Goal: Use online tool/utility: Utilize a website feature to perform a specific function

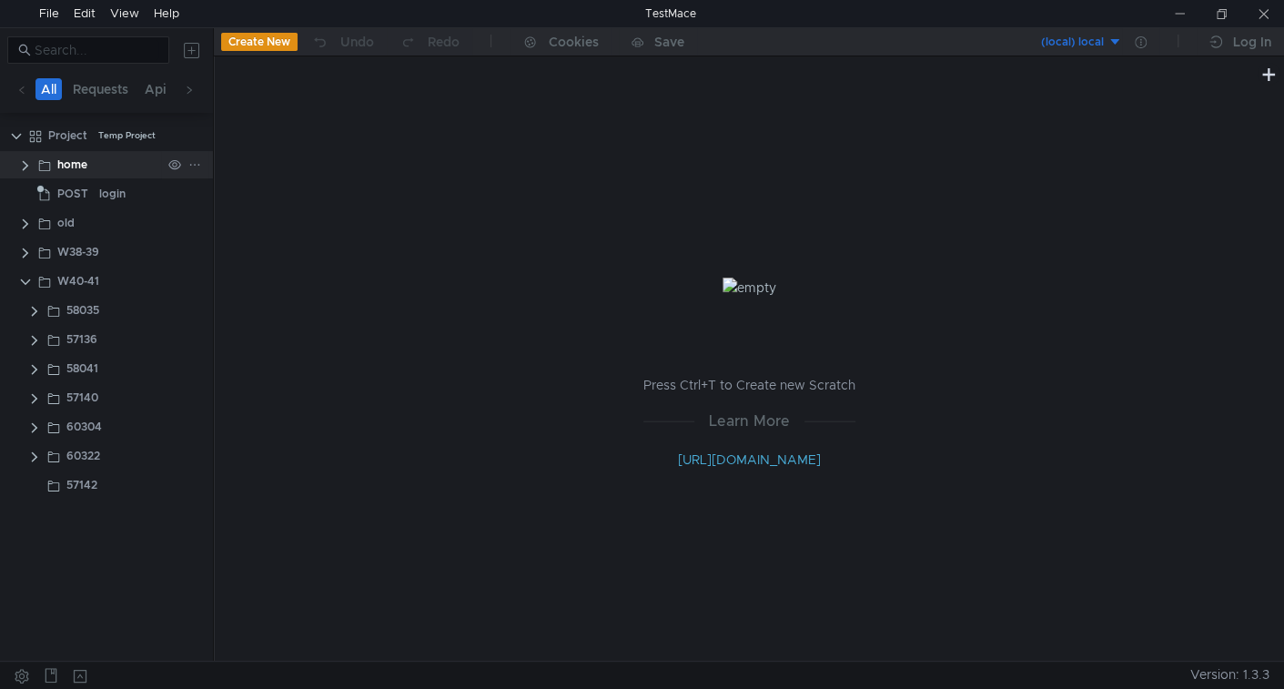
click at [5, 163] on div "home" at bounding box center [106, 164] width 213 height 27
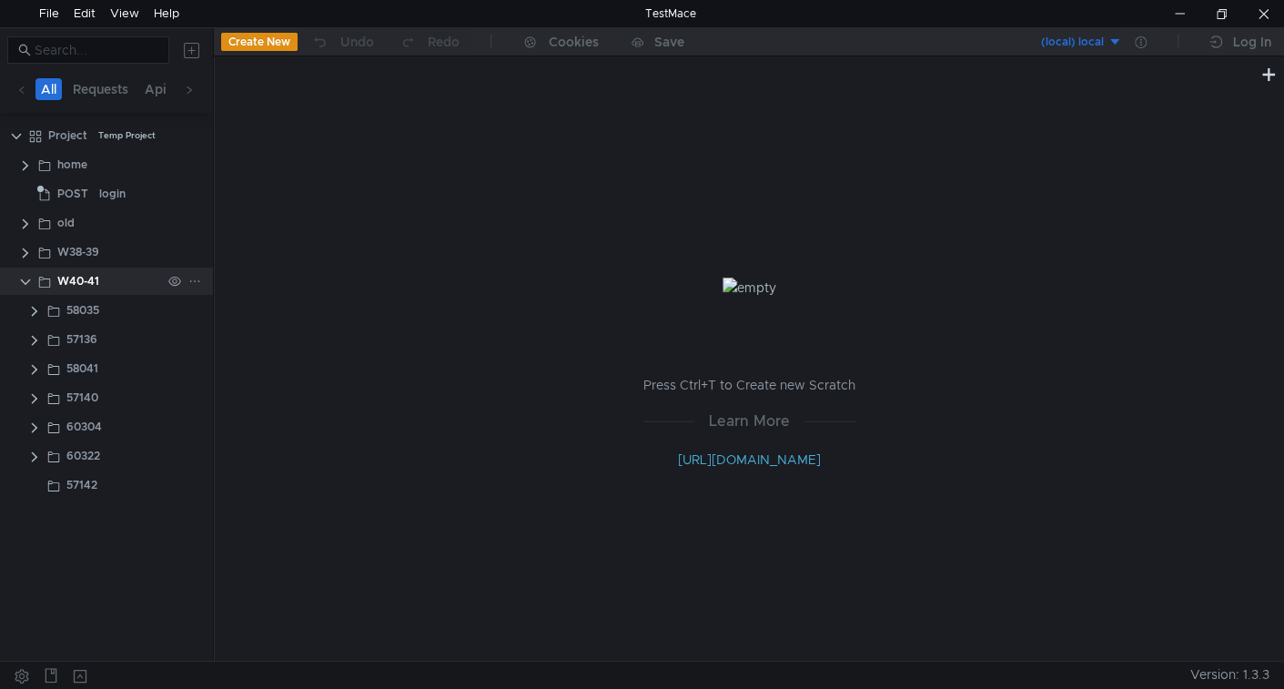
click at [188, 284] on icon at bounding box center [194, 281] width 13 height 13
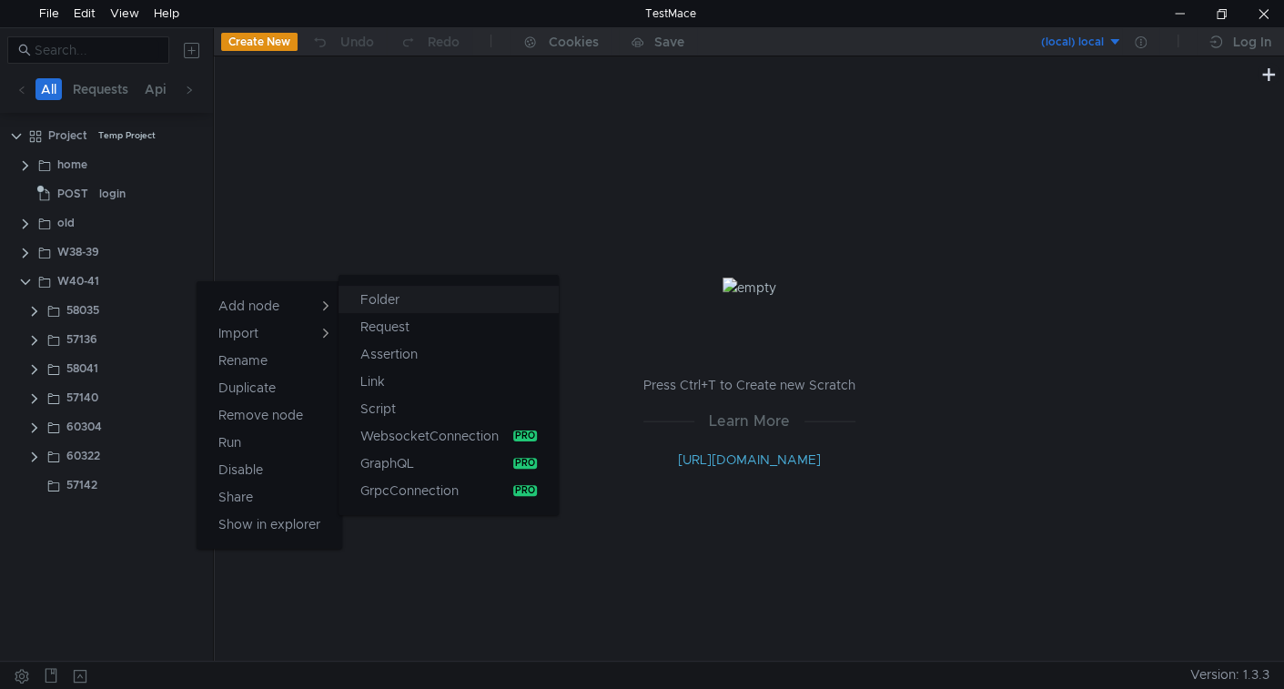
click at [374, 298] on app-tour-anchor "Folder" at bounding box center [379, 299] width 39 height 22
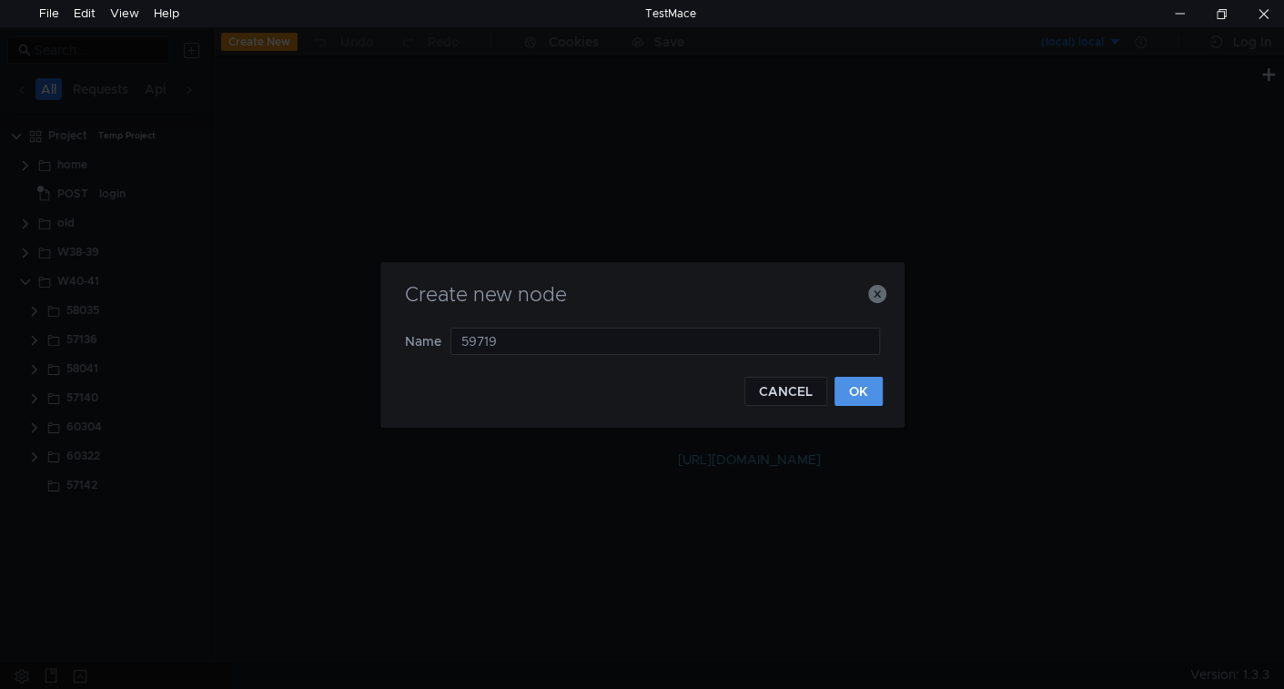
type input "59719"
click at [844, 397] on button "OK" at bounding box center [858, 391] width 48 height 29
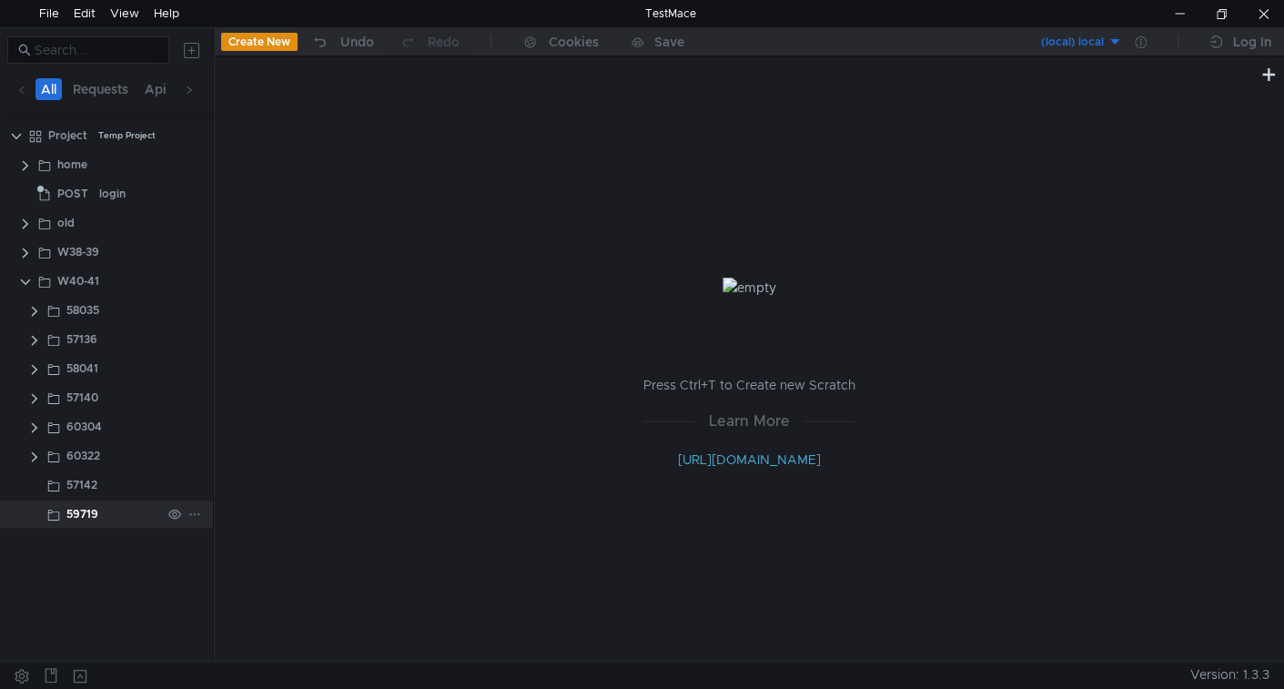
click at [200, 511] on icon at bounding box center [194, 514] width 13 height 13
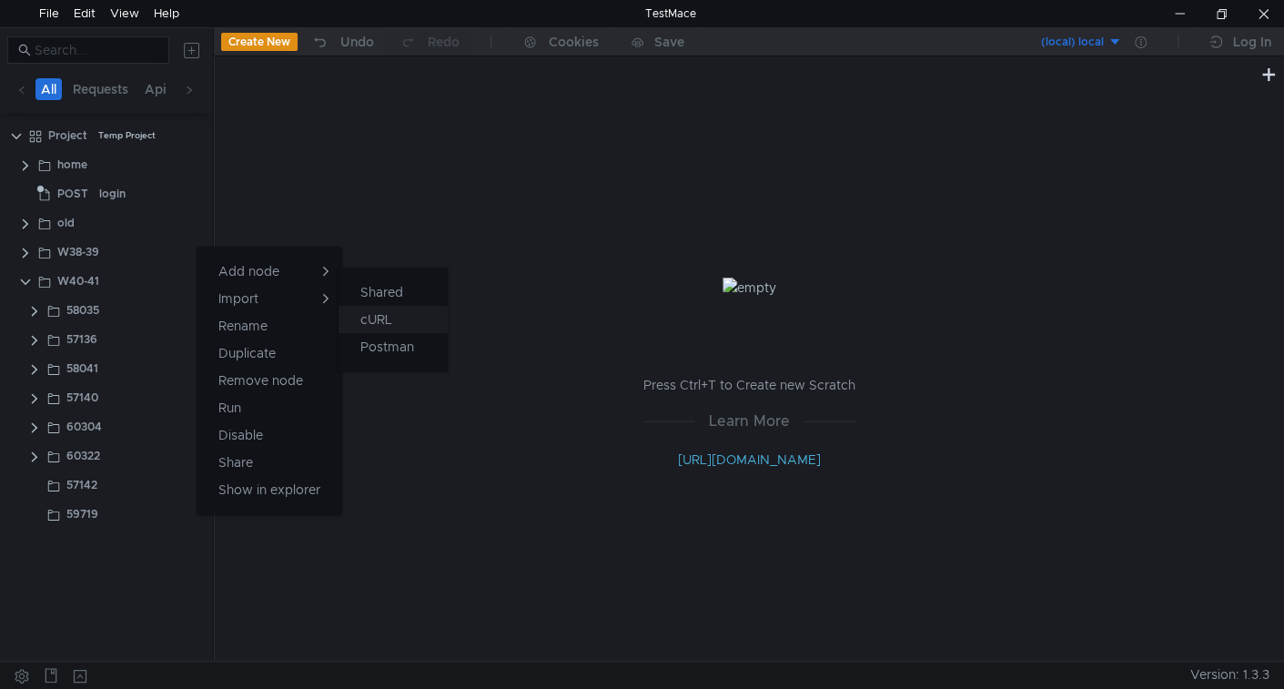
click at [370, 315] on app-tour-anchor "cURL" at bounding box center [376, 319] width 32 height 22
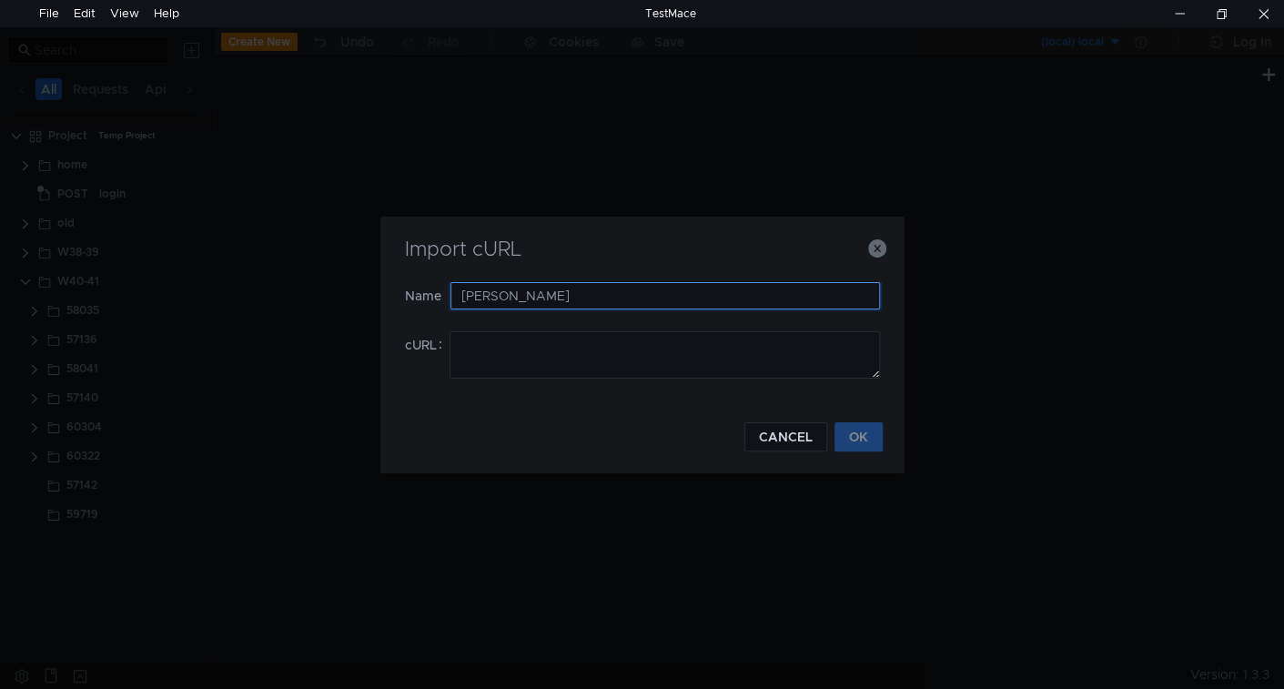
type input "[PERSON_NAME]"
type input "questions"
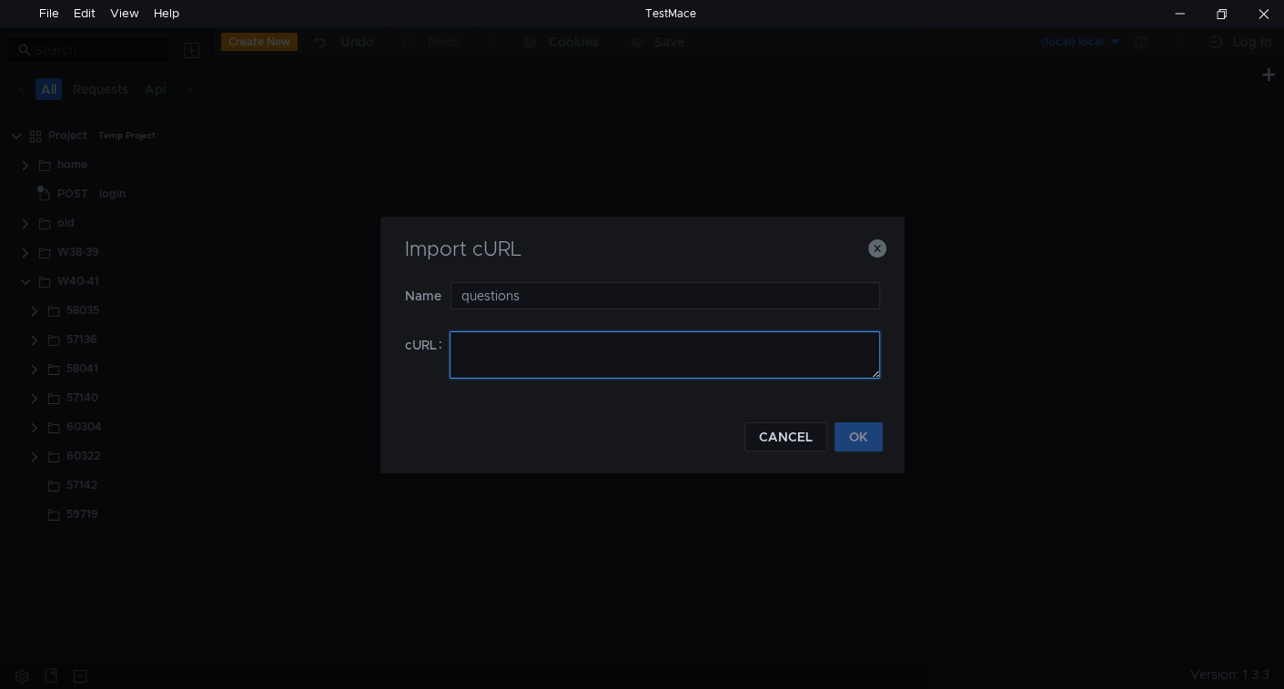
paste textarea "curl '[URL]' \ -H 'accept: */*' \ -H 'accept-language: ru-RU,ru;q=0.9,en-US;q=0…"
type textarea "curl '[URL]' \ -H 'accept: */*' \ -H 'accept-language: ru-RU,ru;q=0.9,en-US;q=0…"
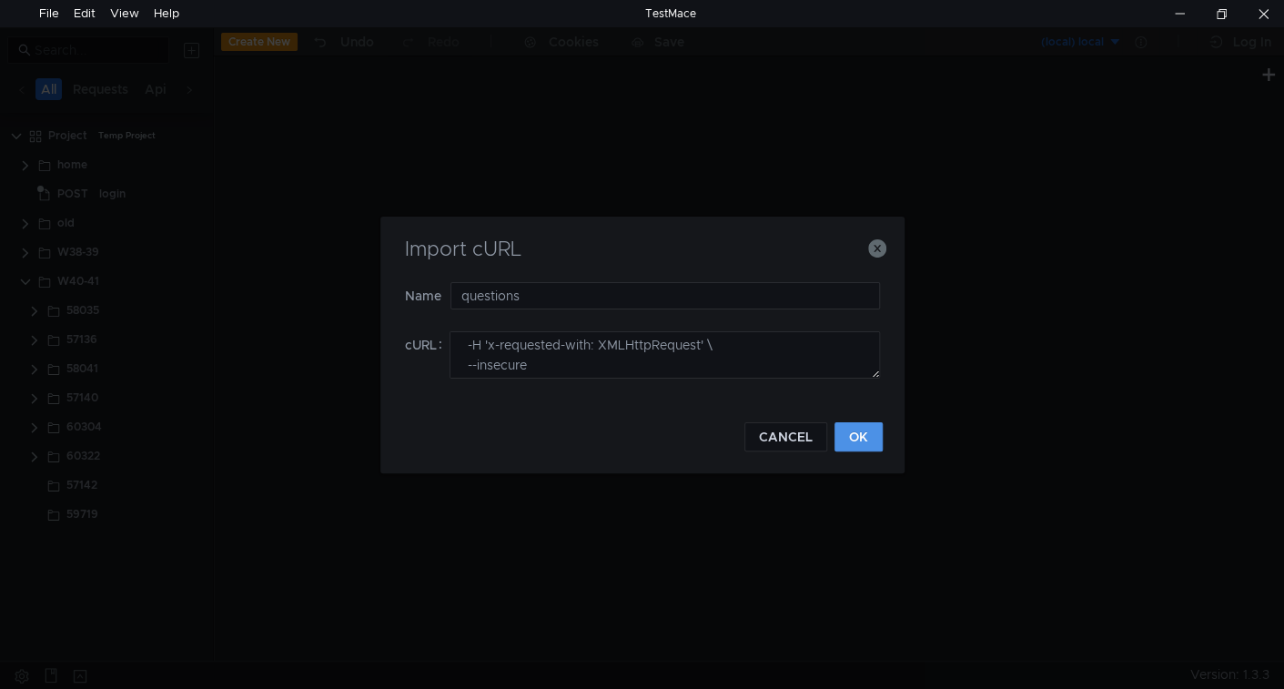
click at [856, 433] on button "OK" at bounding box center [858, 436] width 48 height 29
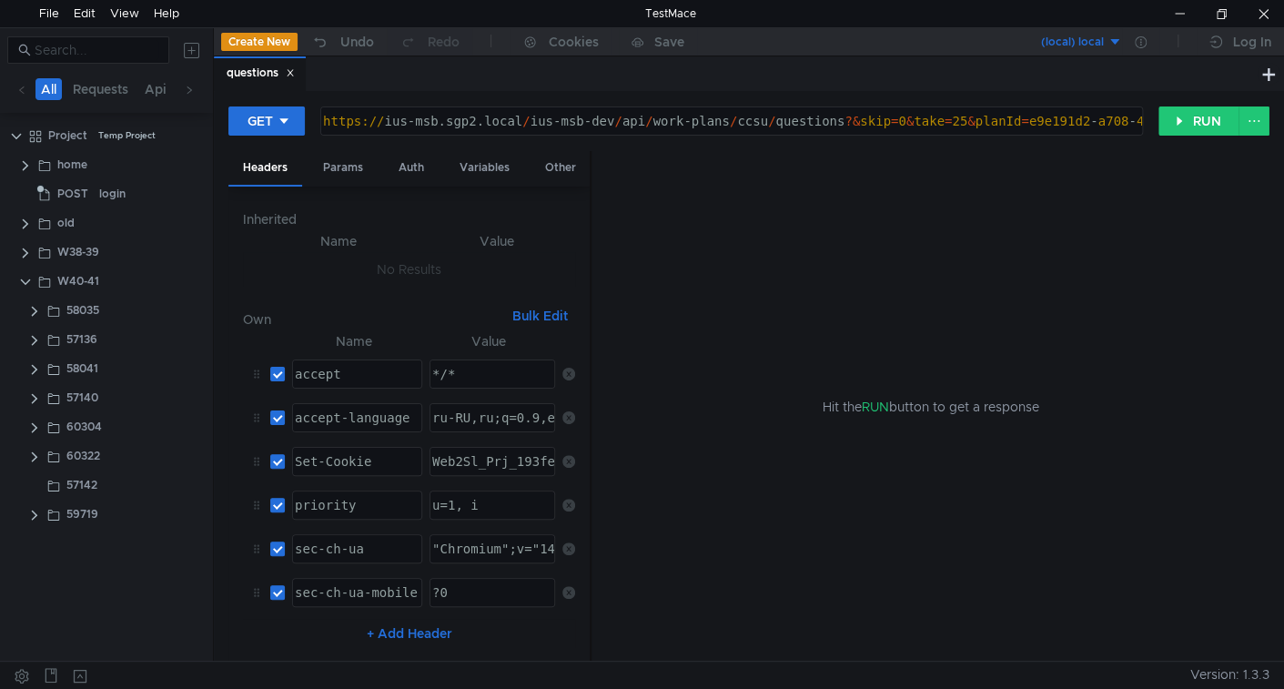
drag, startPoint x: 617, startPoint y: 123, endPoint x: 640, endPoint y: 143, distance: 30.3
click at [617, 122] on div "https:// ius-msb.sgp2.local / ius-msb-dev / api / work-plans / ccsu / questions…" at bounding box center [1029, 136] width 1421 height 44
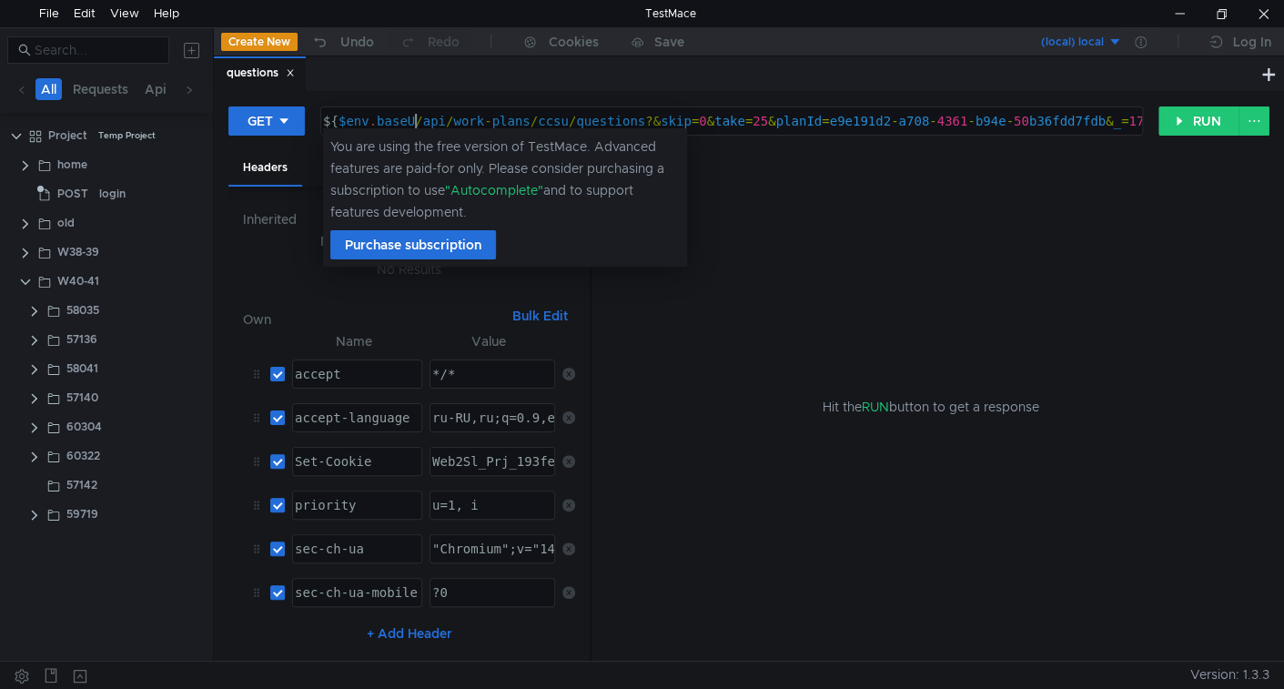
scroll to position [0, 7]
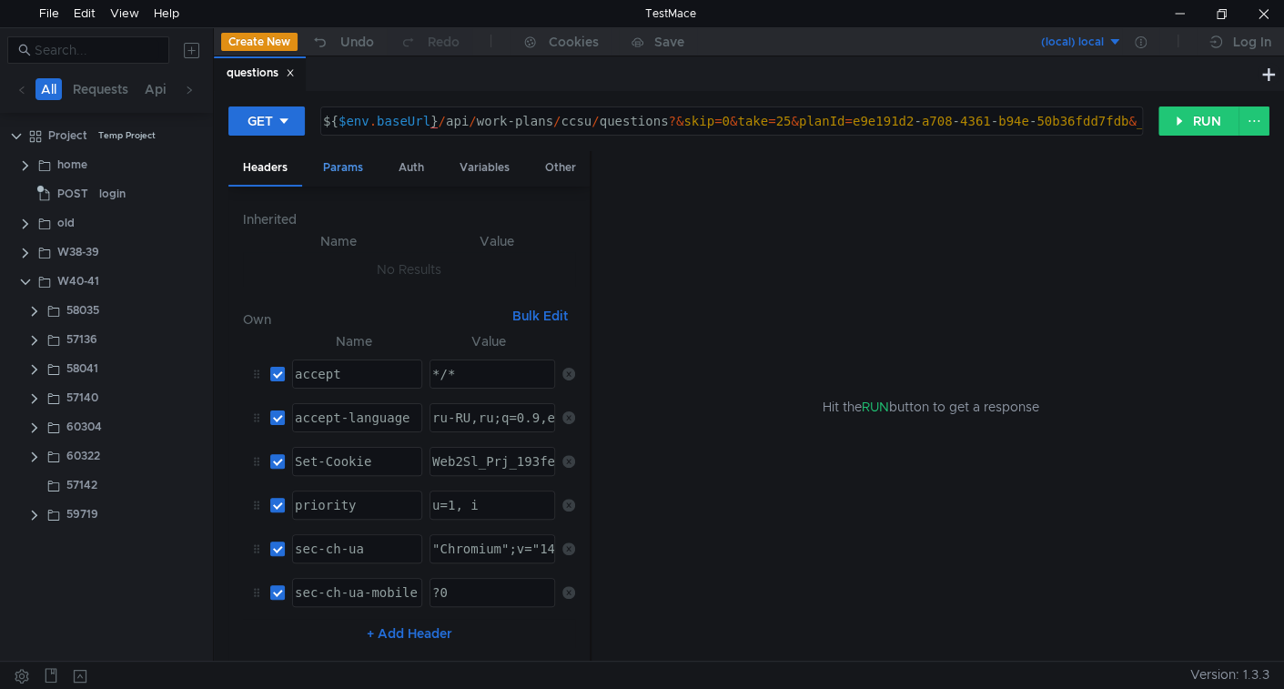
click at [348, 167] on div "Params" at bounding box center [342, 168] width 69 height 34
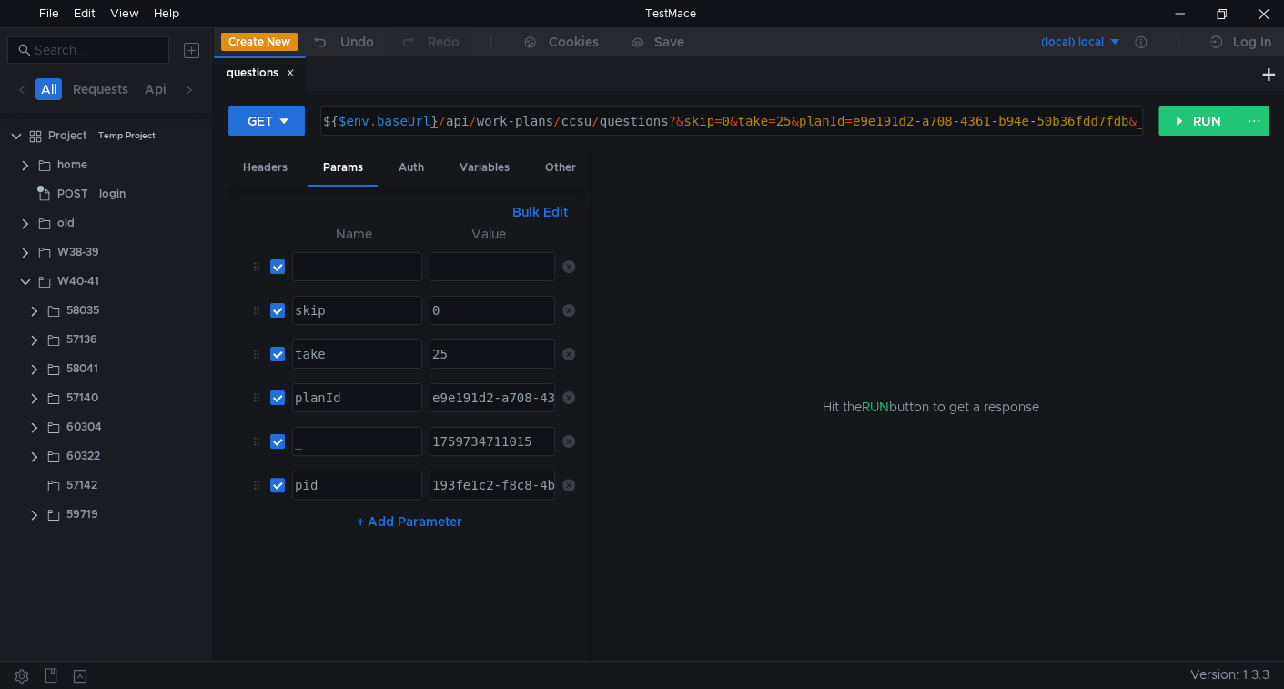
click at [567, 267] on icon at bounding box center [568, 266] width 13 height 13
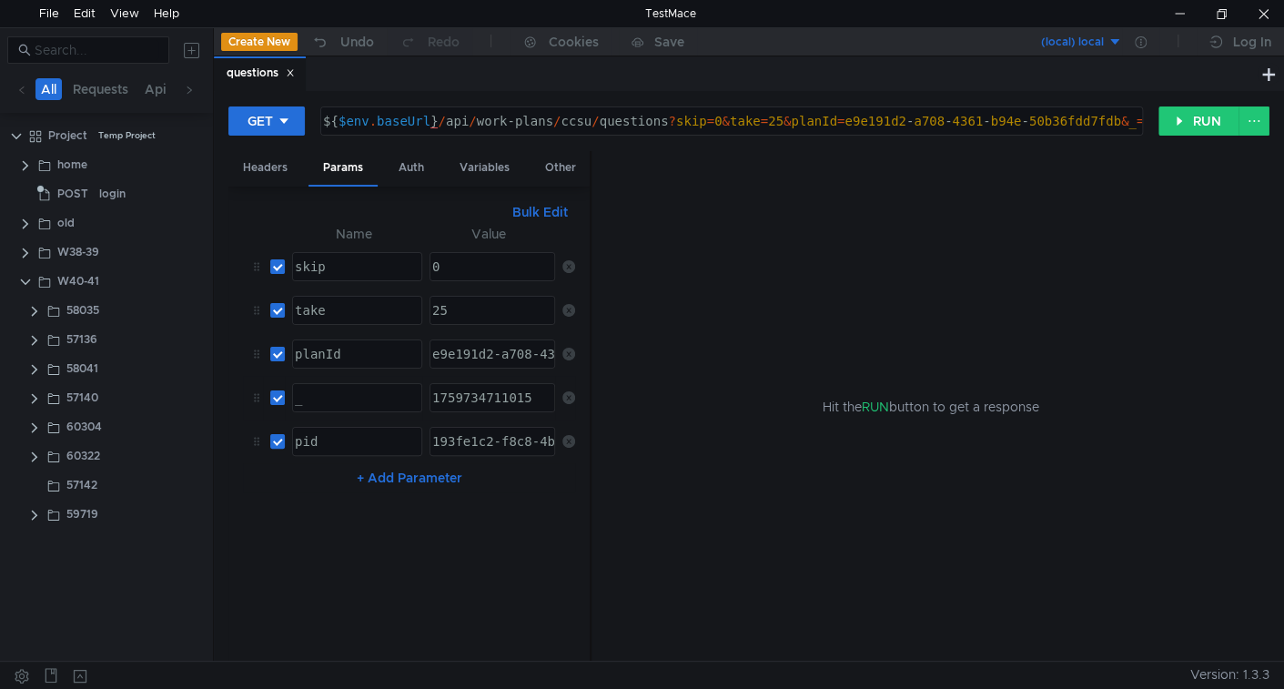
click at [567, 391] on icon at bounding box center [568, 397] width 13 height 13
type textarea "${$env.baseUrl}/api/work-plans/ccsu/questions?skip=0&take=25&planId=e9e191d2-a7…"
click at [449, 123] on div "${ $env . baseUrl } / api / work-plans / ccsu / questions ? skip = 0 & take = 2…" at bounding box center [729, 136] width 821 height 44
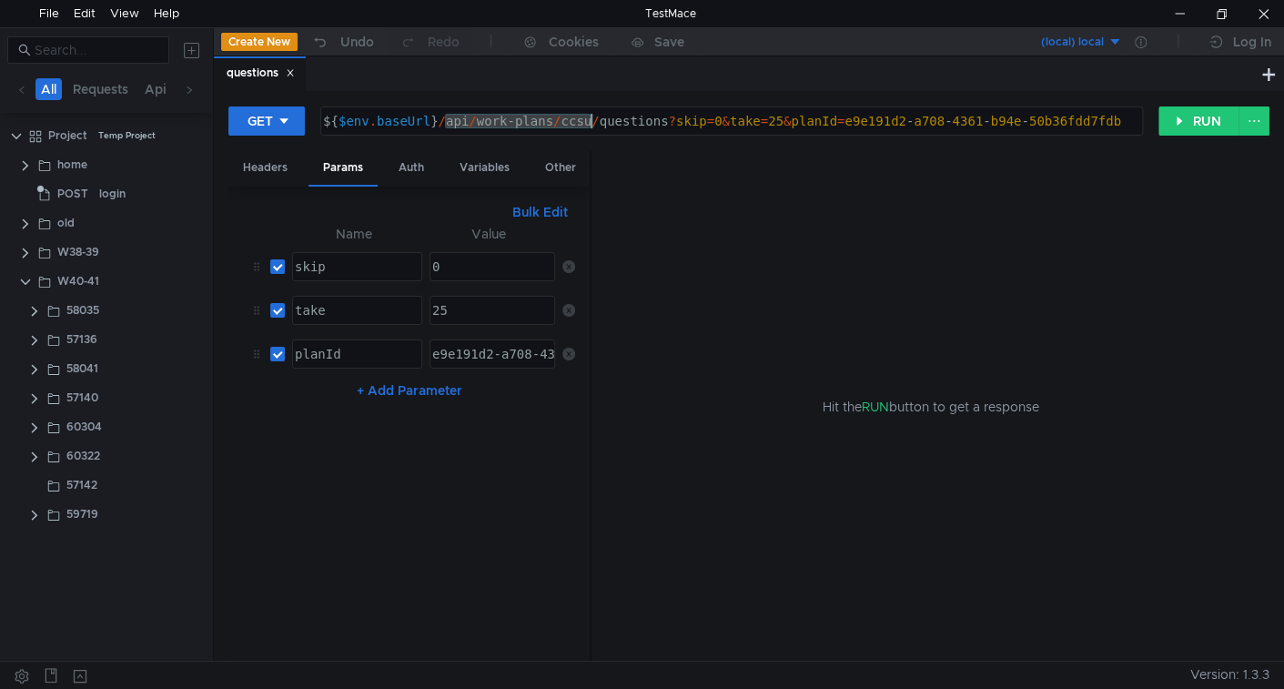
drag, startPoint x: 449, startPoint y: 123, endPoint x: 592, endPoint y: 120, distance: 143.8
click at [592, 120] on div "${ $env . baseUrl } / api / work-plans / ccsu / questions ? skip = 0 & take = 2…" at bounding box center [729, 136] width 821 height 44
click at [32, 514] on clr-icon at bounding box center [34, 515] width 15 height 15
click at [197, 513] on icon at bounding box center [194, 514] width 9 height 2
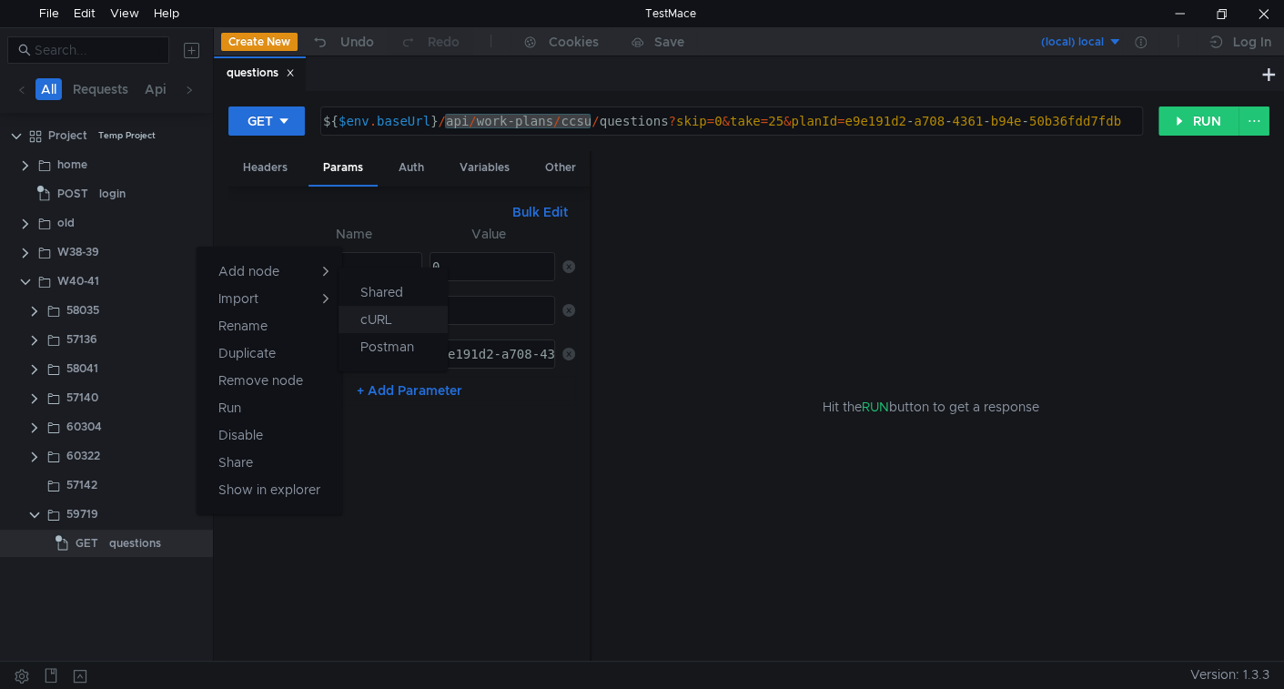
click at [351, 318] on button "cURL" at bounding box center [392, 319] width 109 height 27
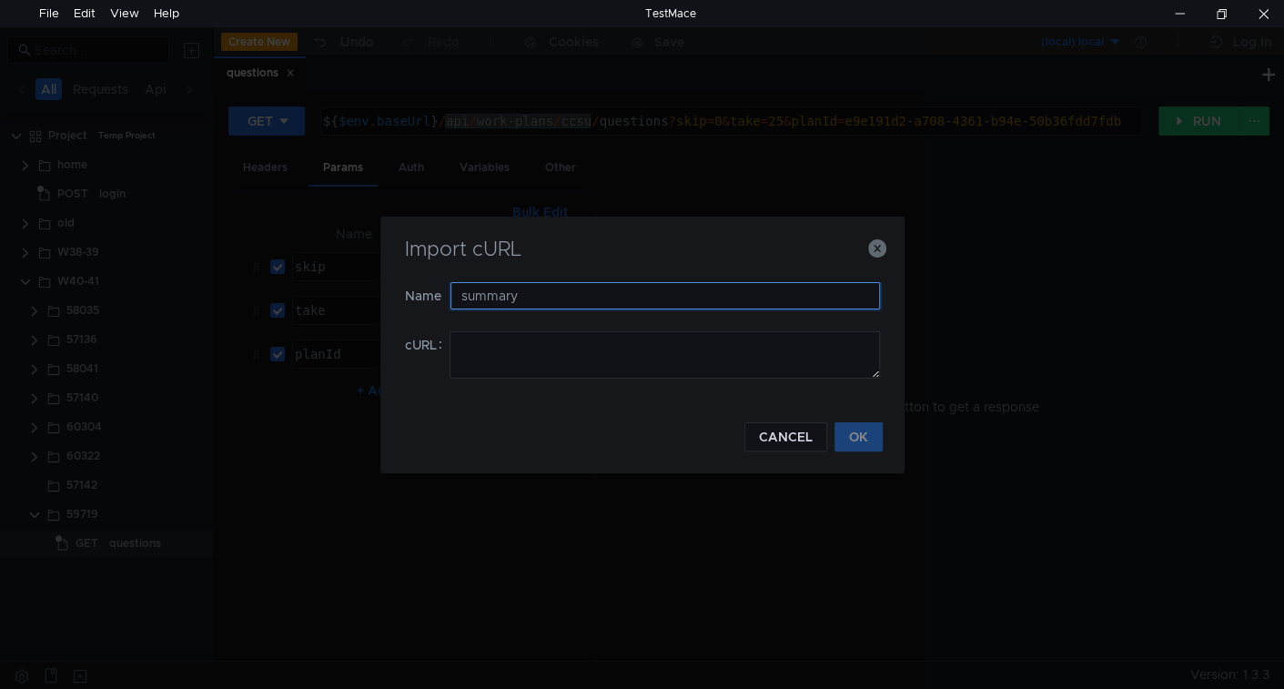
type input "summary"
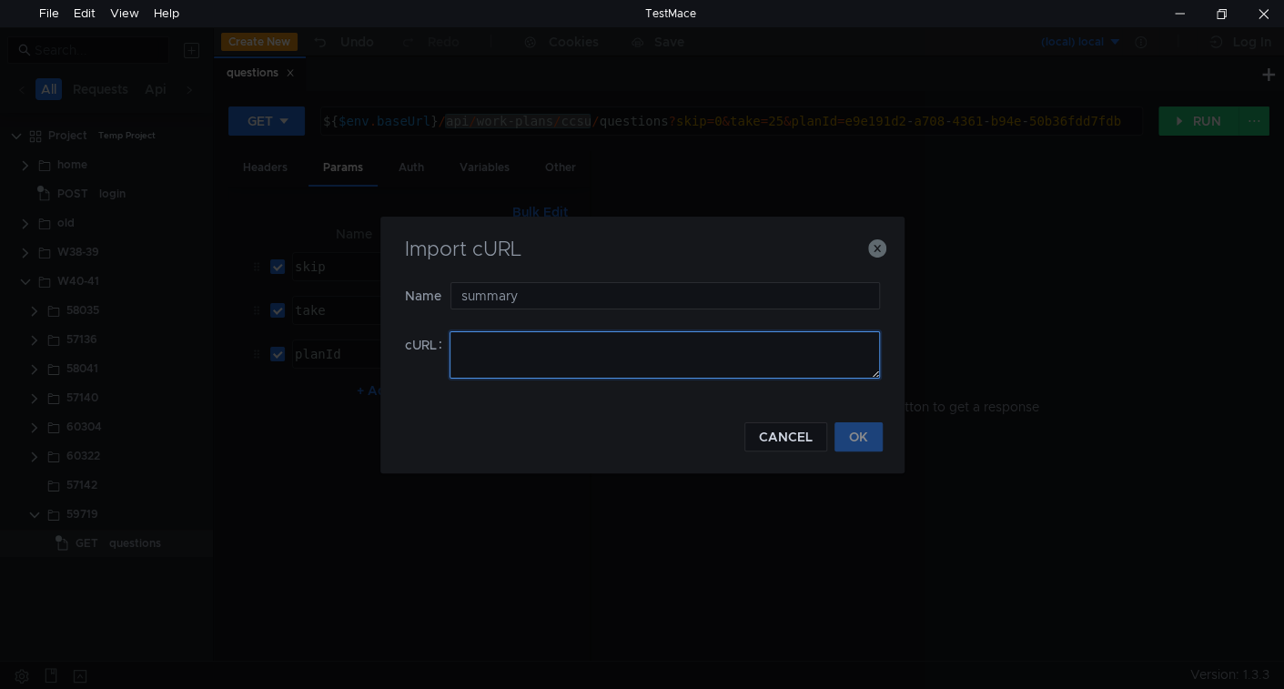
click at [567, 334] on textarea at bounding box center [664, 354] width 430 height 47
paste textarea "curl '[URL]' \ -H 'accept: */*' \ -H 'accept-language: ru-RU,ru;q=0.9,en-US;q=0…"
type textarea "curl '[URL]' \ -H 'accept: */*' \ -H 'accept-language: ru-RU,ru;q=0.9,en-US;q=0…"
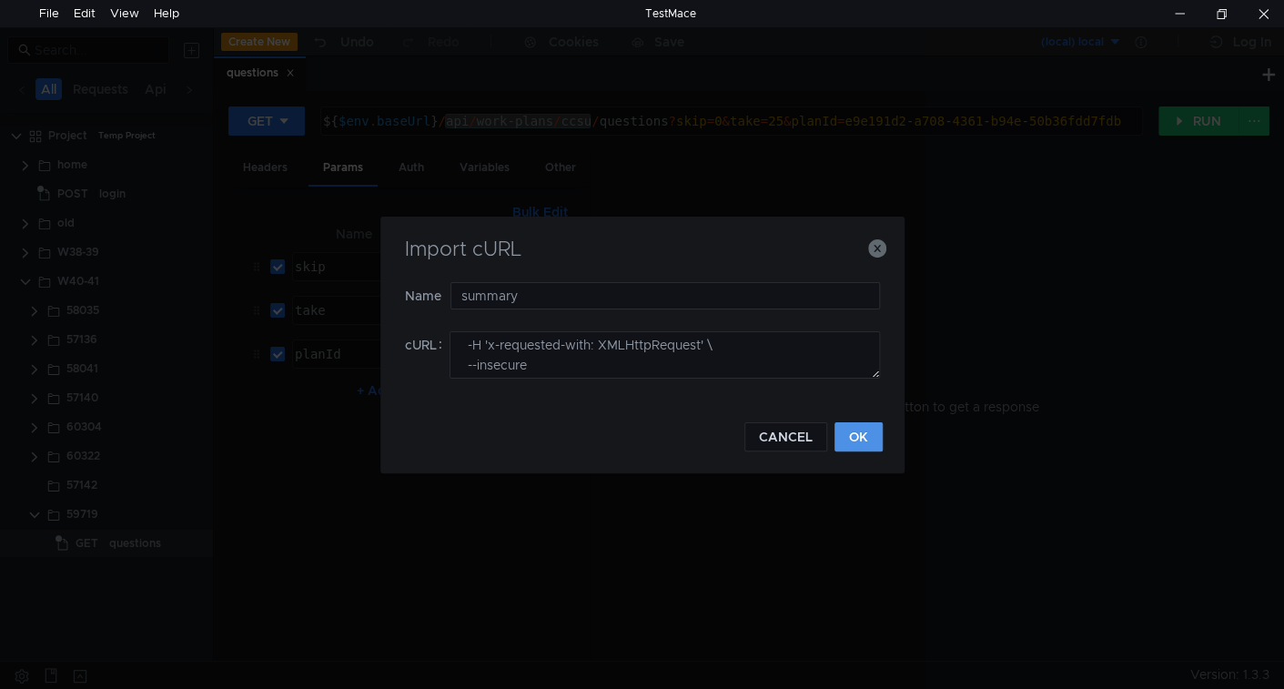
click at [866, 427] on button "OK" at bounding box center [858, 436] width 48 height 29
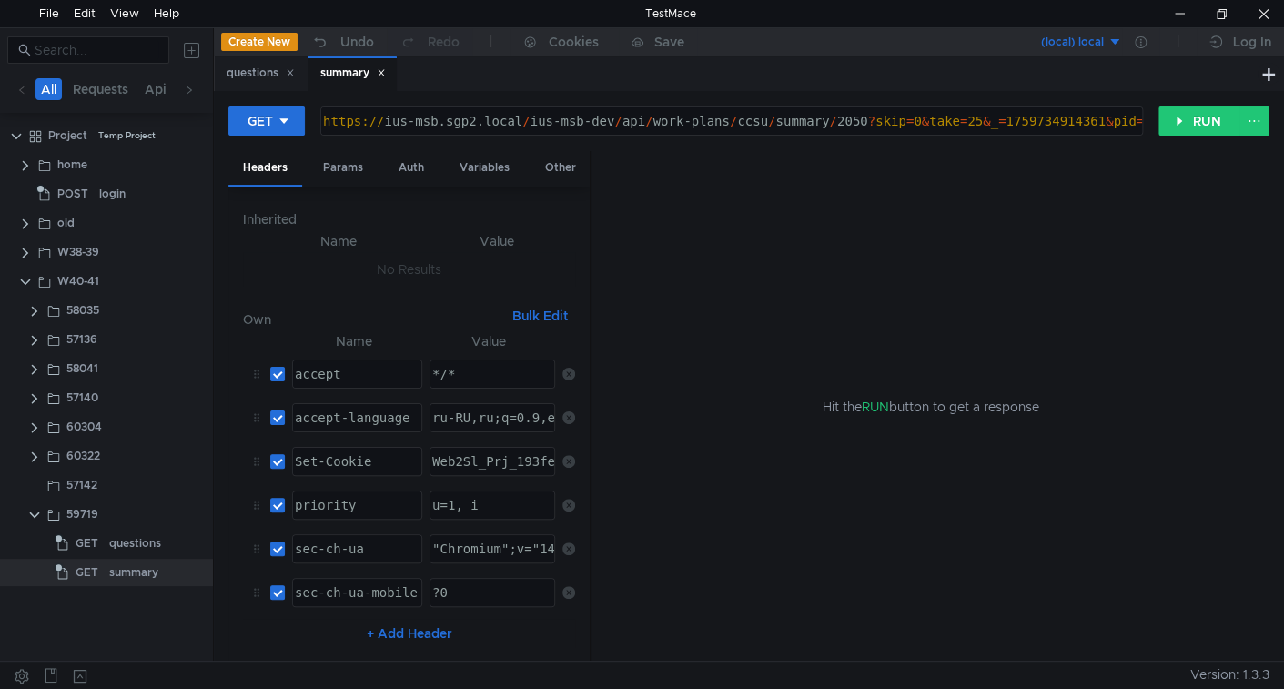
click at [610, 117] on div "https:// ius-msb.sgp2.local / ius-msb-dev / api / work-plans / ccsu / summary /…" at bounding box center [869, 136] width 1100 height 44
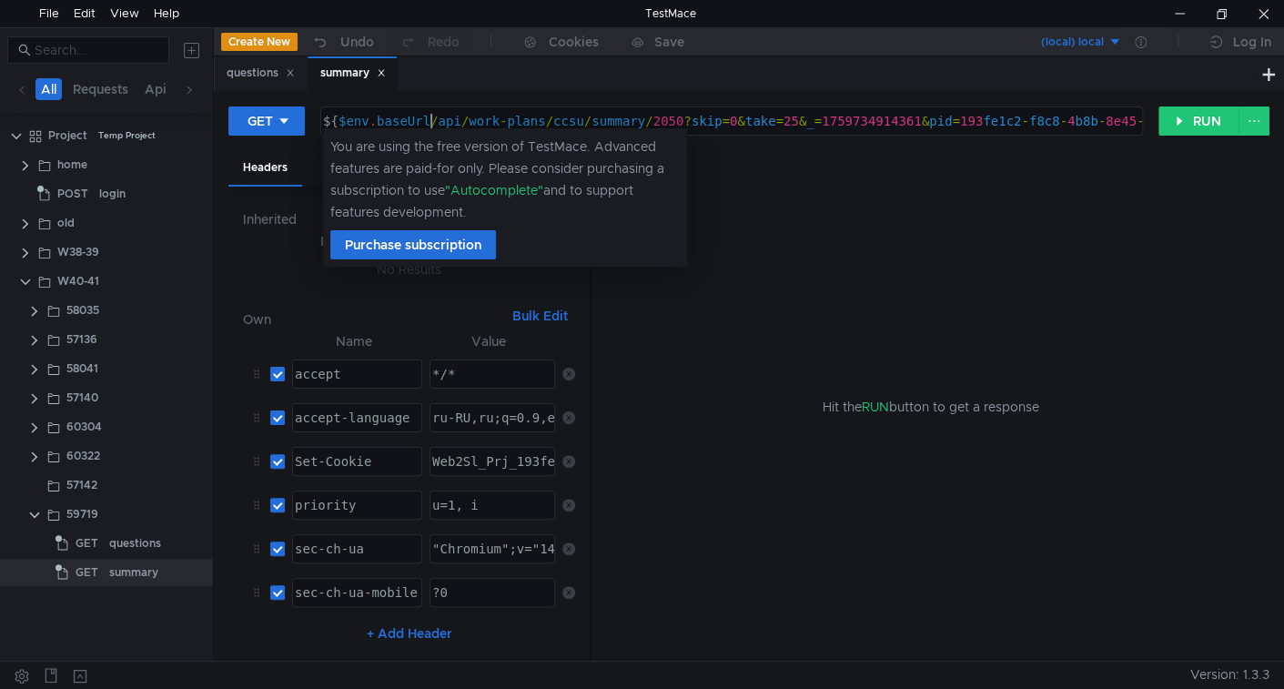
scroll to position [0, 7]
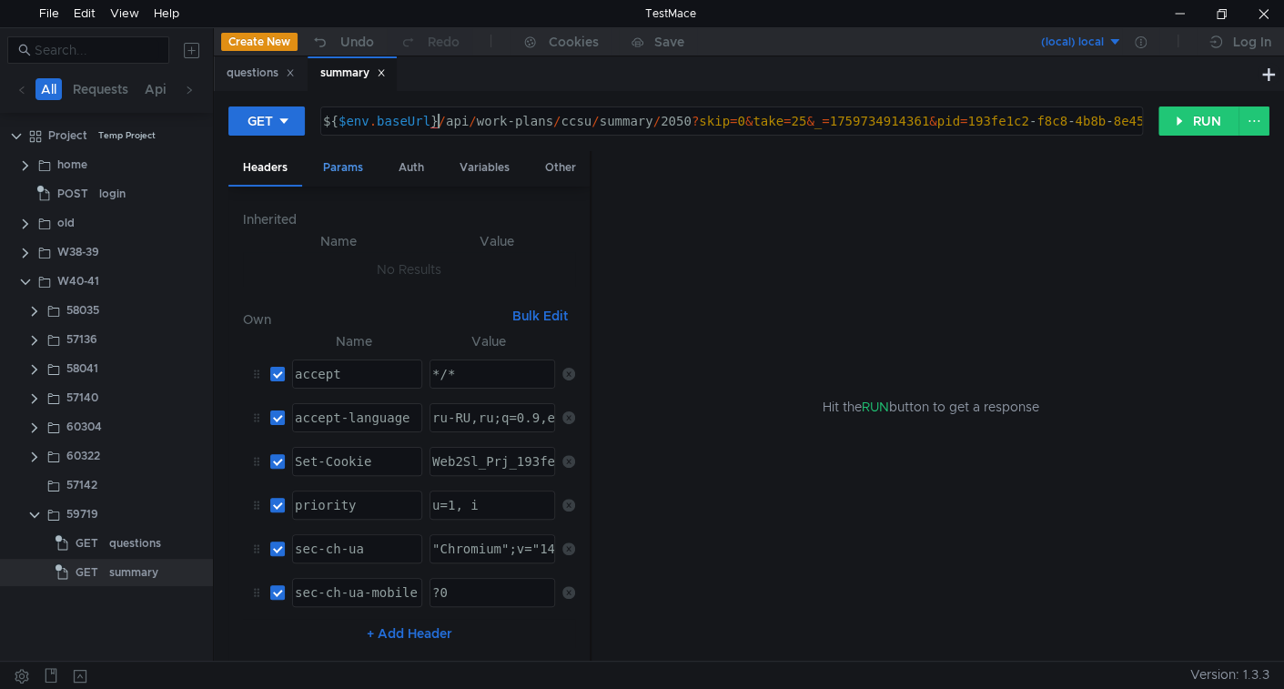
type textarea "${$env.baseUrl}/api/work-plans/ccsu/summary/2050?skip=0&take=25&_=1759734914361…"
click at [340, 162] on div "Params" at bounding box center [342, 168] width 69 height 34
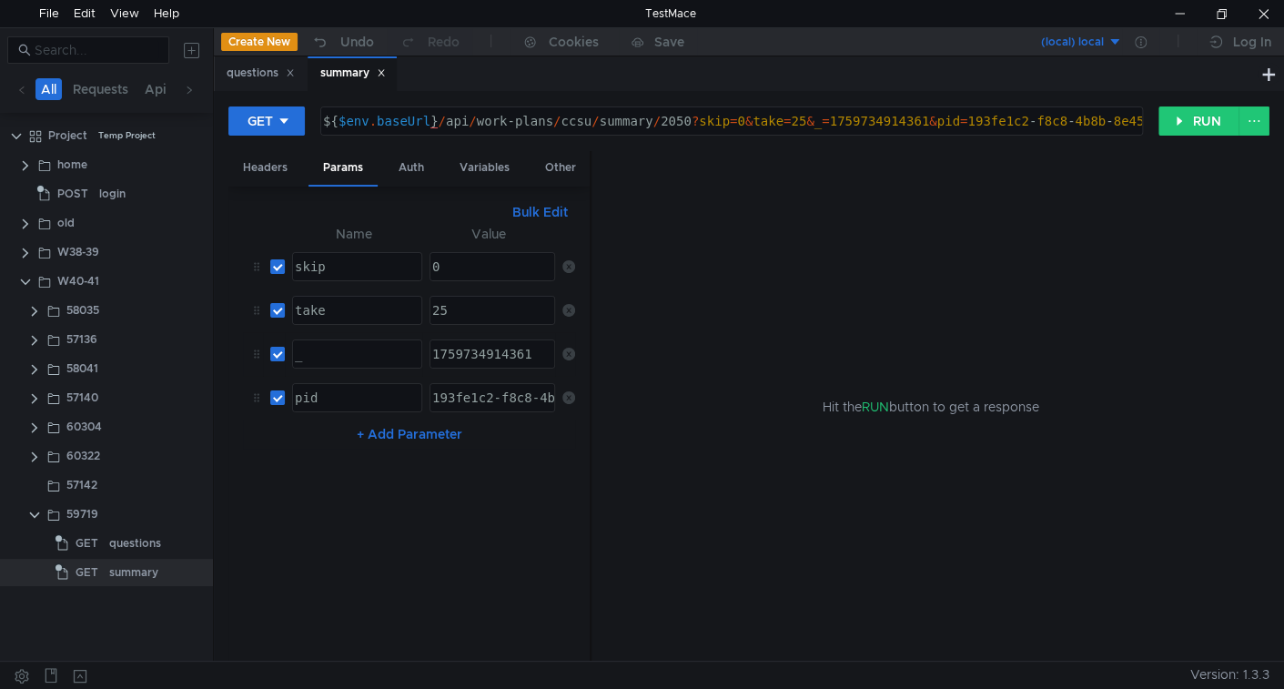
click at [570, 348] on icon at bounding box center [568, 354] width 13 height 13
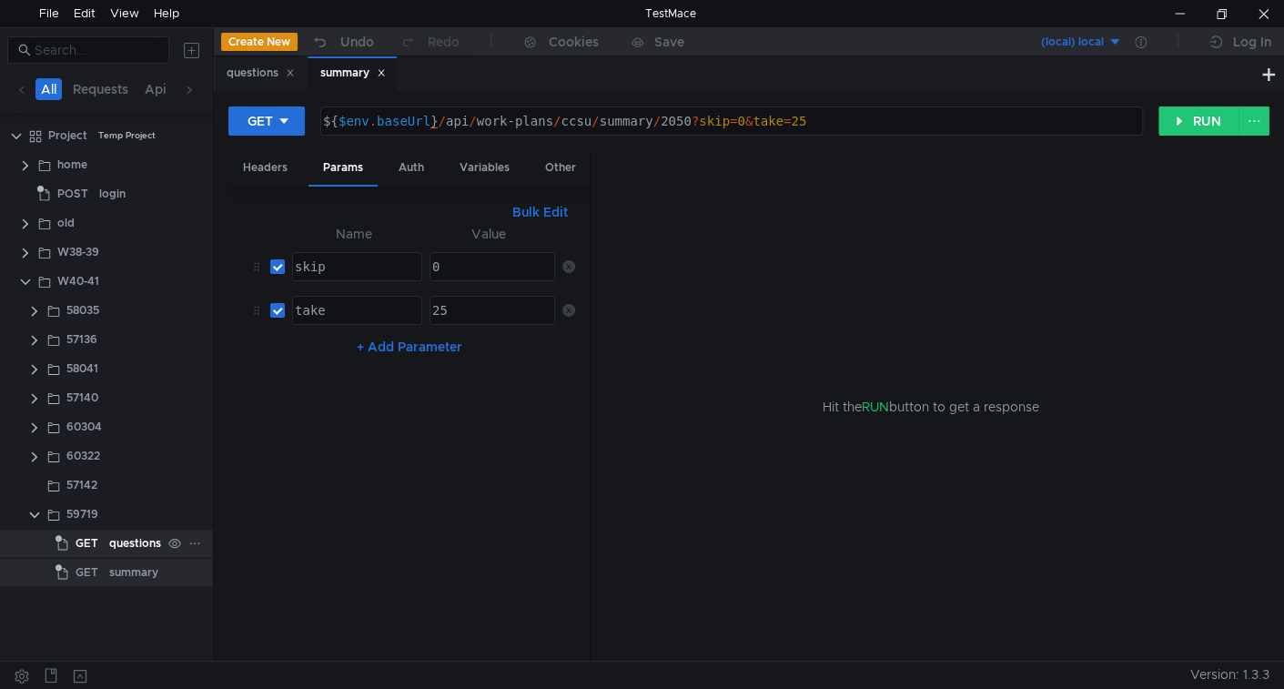
click at [116, 537] on div "questions" at bounding box center [135, 542] width 52 height 27
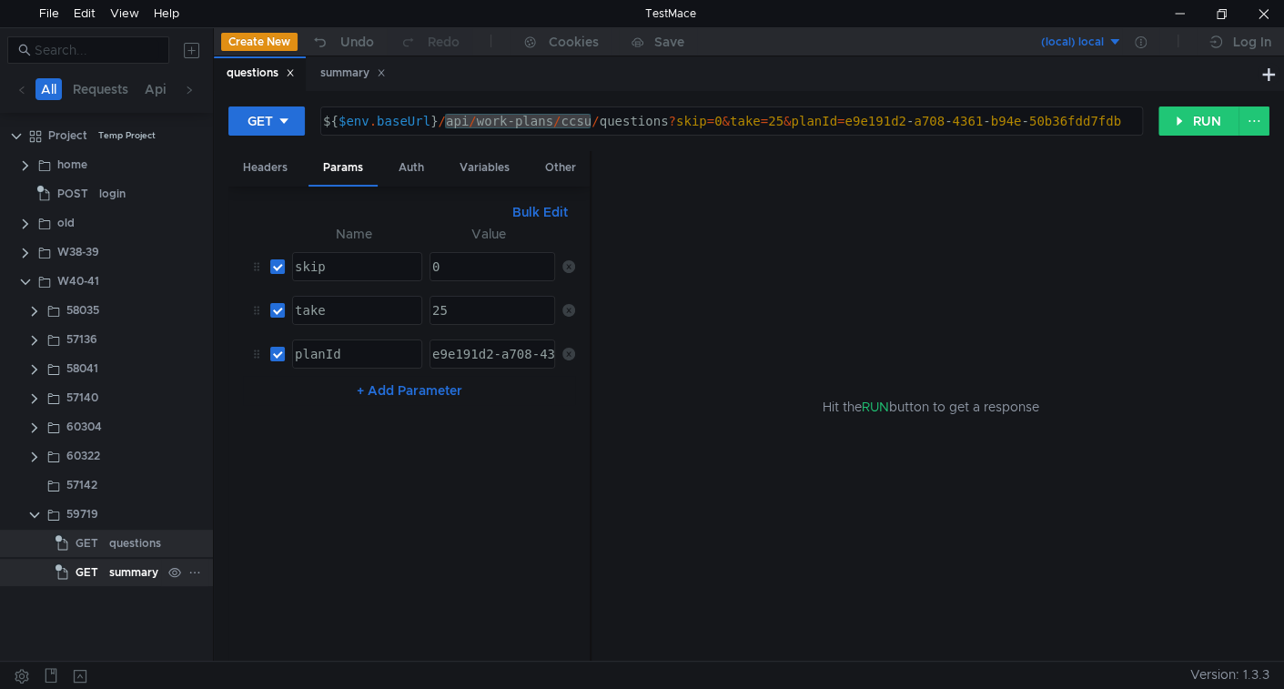
click at [130, 565] on div "summary" at bounding box center [133, 572] width 49 height 27
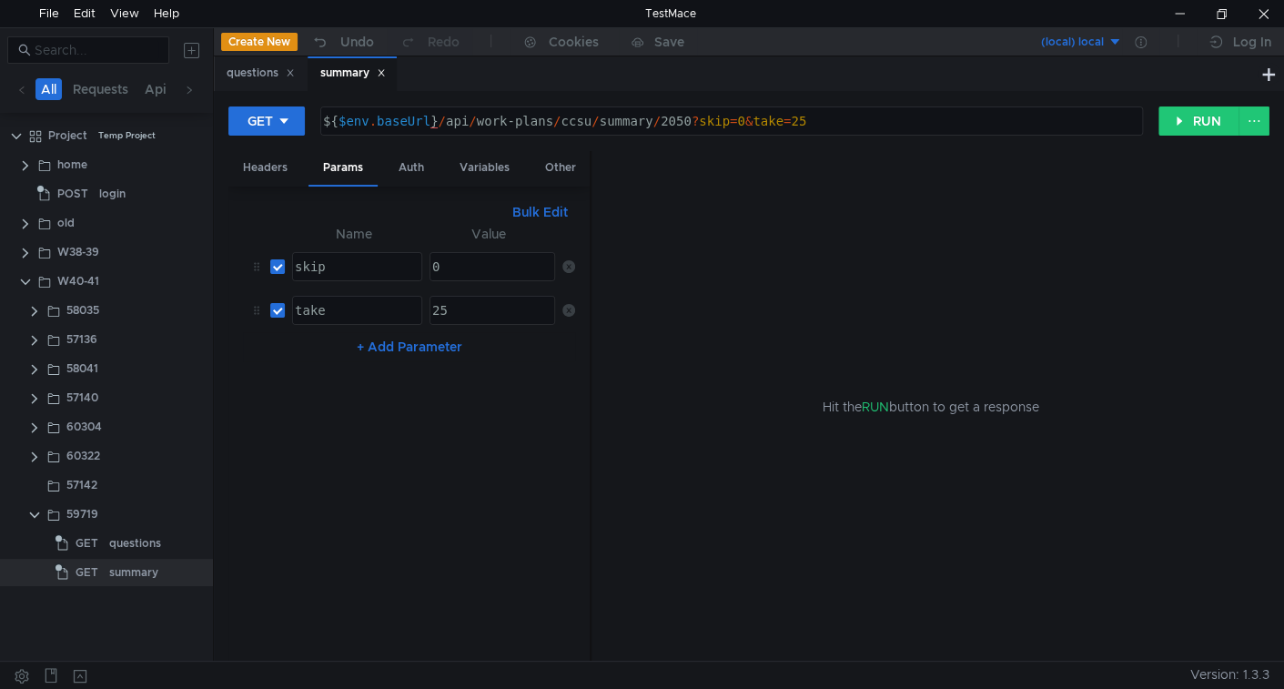
type textarea "${$env.baseUrl}/api/work-plans/ccsu/summary/2050?skip=0&take=25"
click at [458, 123] on div "${ $env . baseUrl } / api / work-plans / ccsu / summary / 2050 ? skip = 0 & tak…" at bounding box center [729, 136] width 821 height 44
drag, startPoint x: 458, startPoint y: 123, endPoint x: 609, endPoint y: 137, distance: 151.7
click at [613, 122] on div "${ $env . baseUrl } / api / work-plans / ccsu / summary / 2050 ? skip = 0 & tak…" at bounding box center [729, 136] width 821 height 44
